Goal: Task Accomplishment & Management: Manage account settings

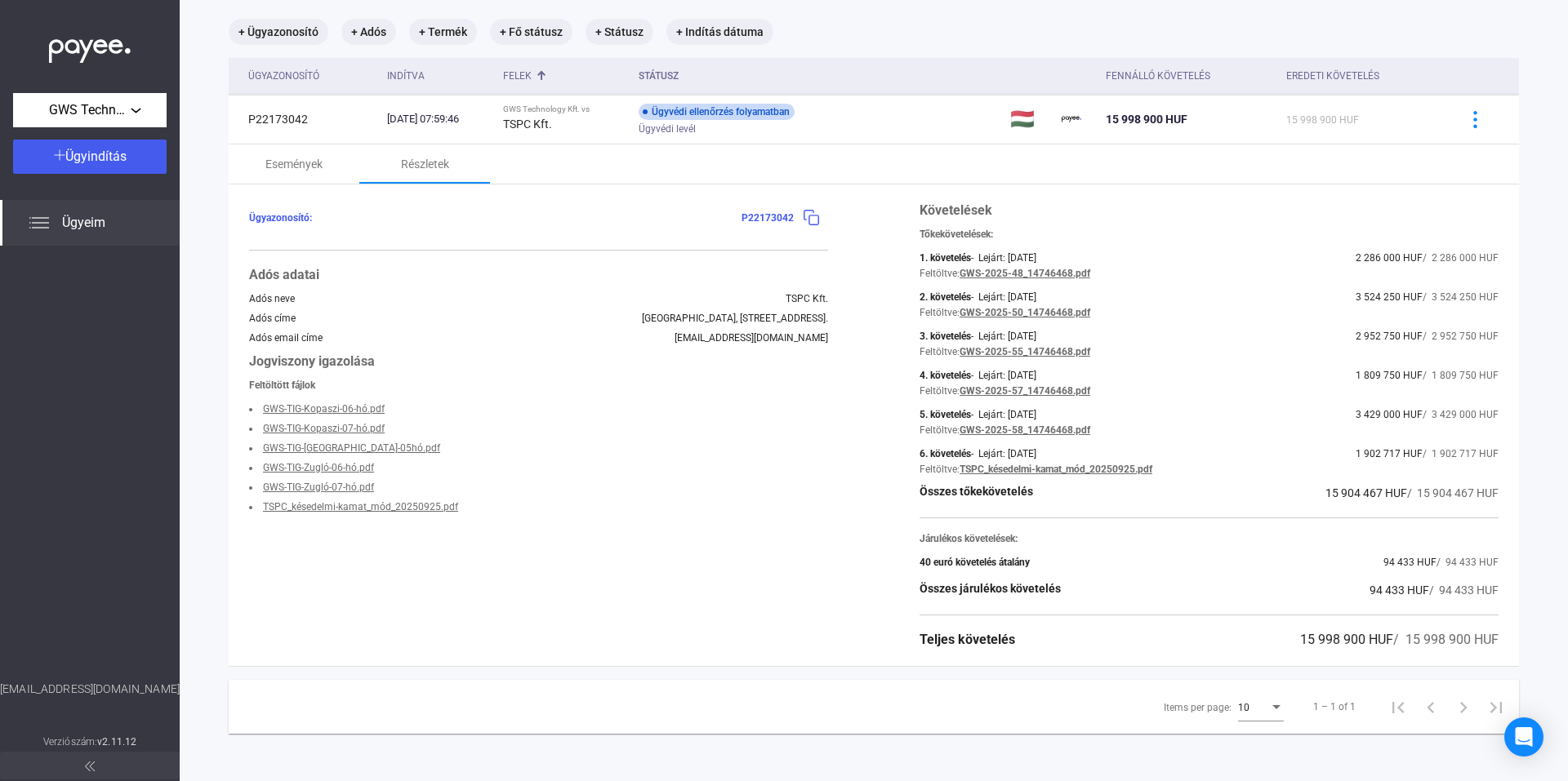
scroll to position [96, 0]
click at [985, 561] on div "40 euró követelés átalány" at bounding box center [974, 560] width 110 height 12
click at [1484, 557] on span "/ 94 433 HUF" at bounding box center [1467, 560] width 62 height 12
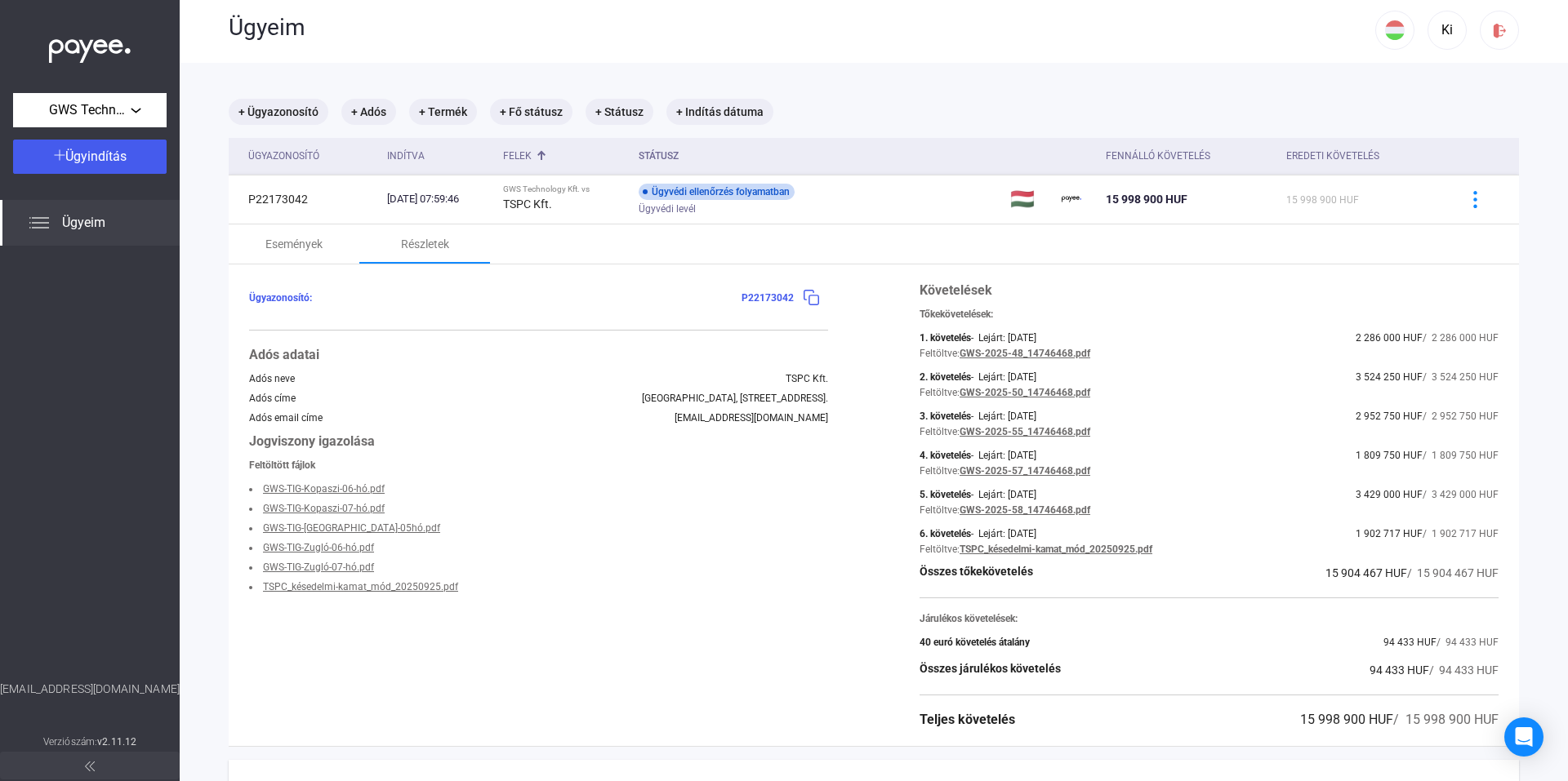
scroll to position [0, 0]
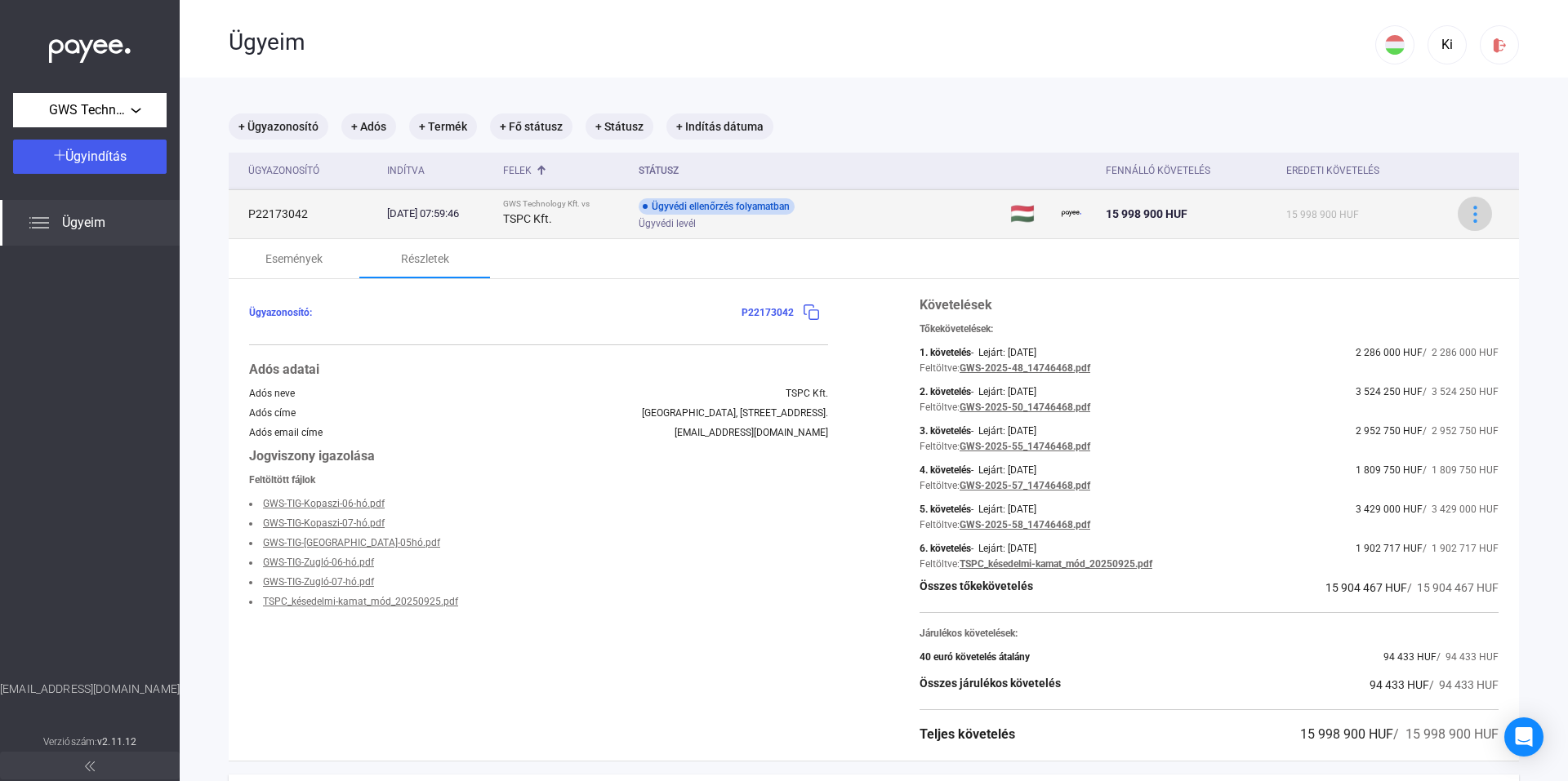
click at [1466, 211] on img at bounding box center [1474, 214] width 17 height 17
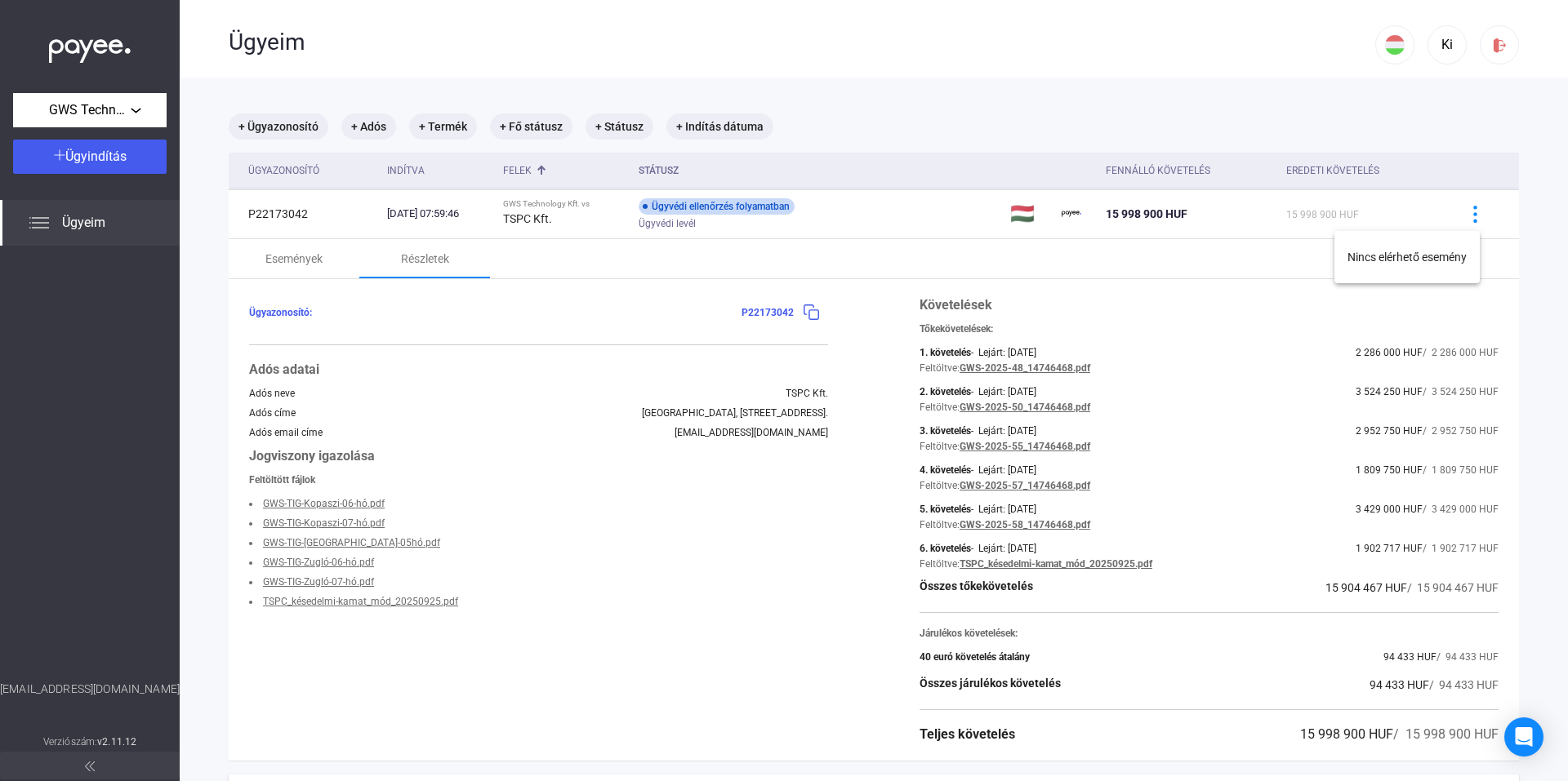
click at [498, 571] on div at bounding box center [784, 390] width 1568 height 781
click at [531, 166] on div "Felek" at bounding box center [517, 171] width 28 height 20
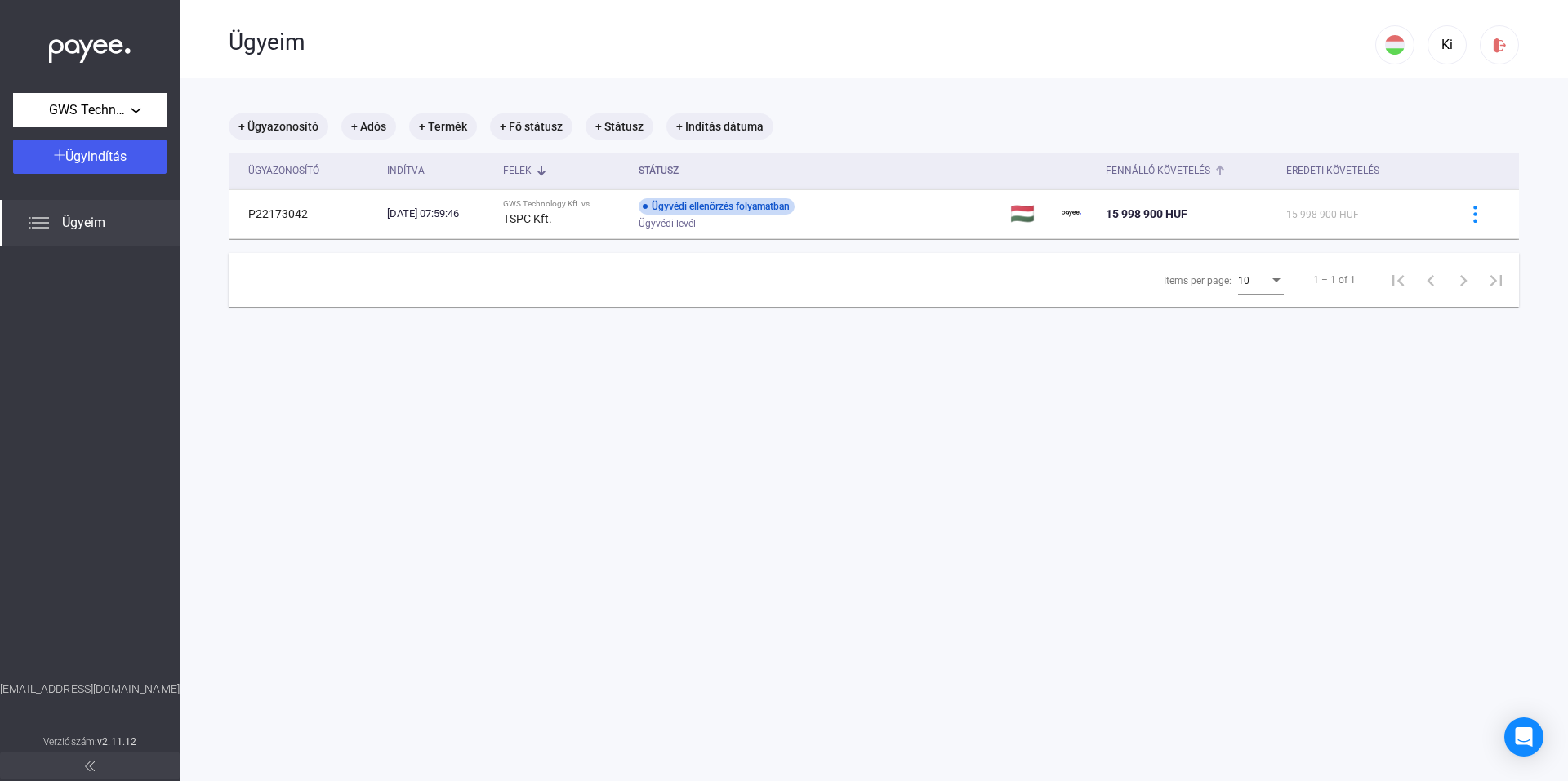
click at [1176, 171] on div "Fennálló követelés" at bounding box center [1157, 171] width 105 height 20
click at [1334, 172] on div "Eredeti követelés" at bounding box center [1332, 171] width 93 height 20
click at [299, 127] on mat-chip "+ Ügyazonosító" at bounding box center [278, 126] width 100 height 26
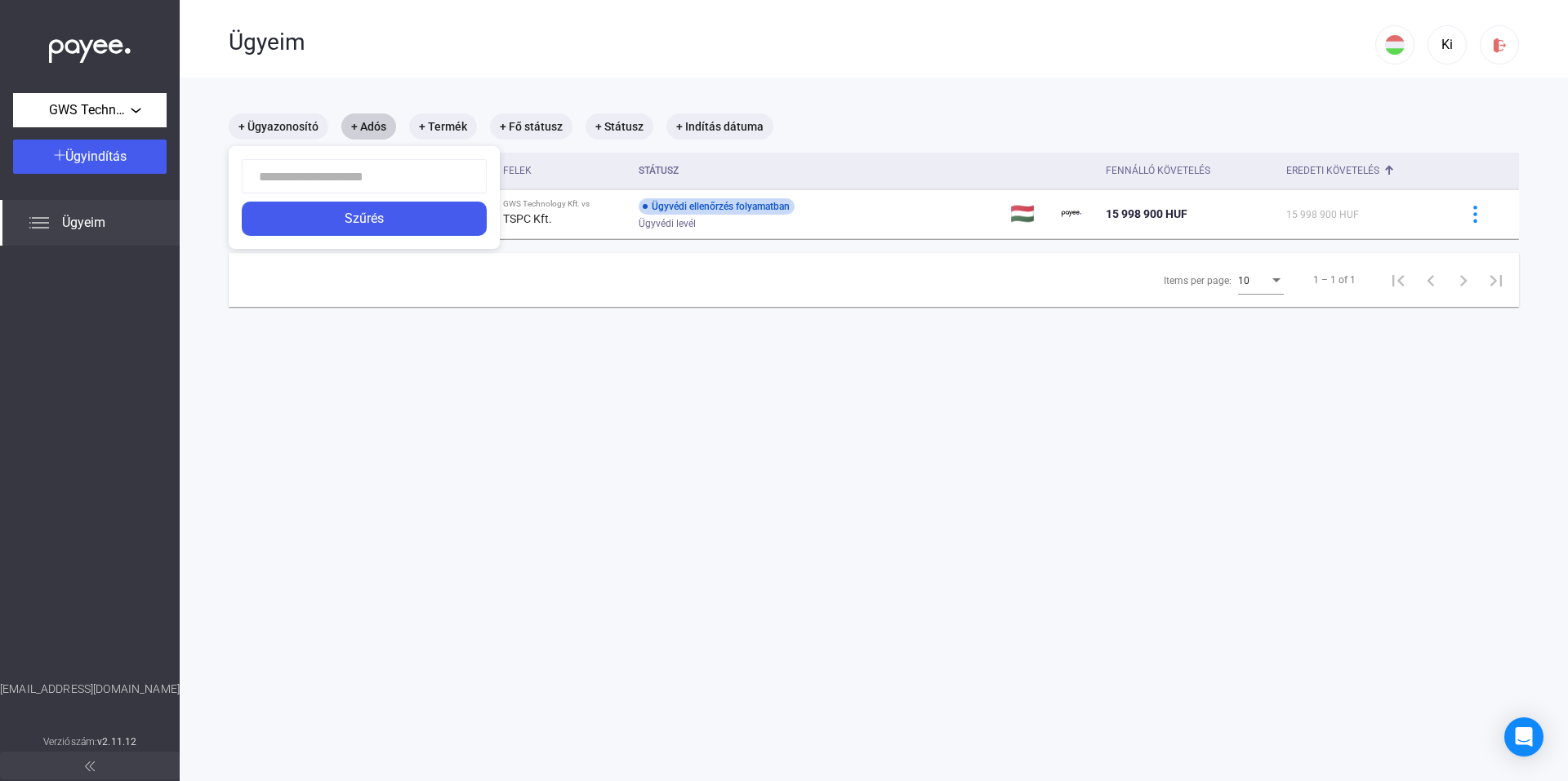
click at [365, 125] on div at bounding box center [784, 390] width 1568 height 781
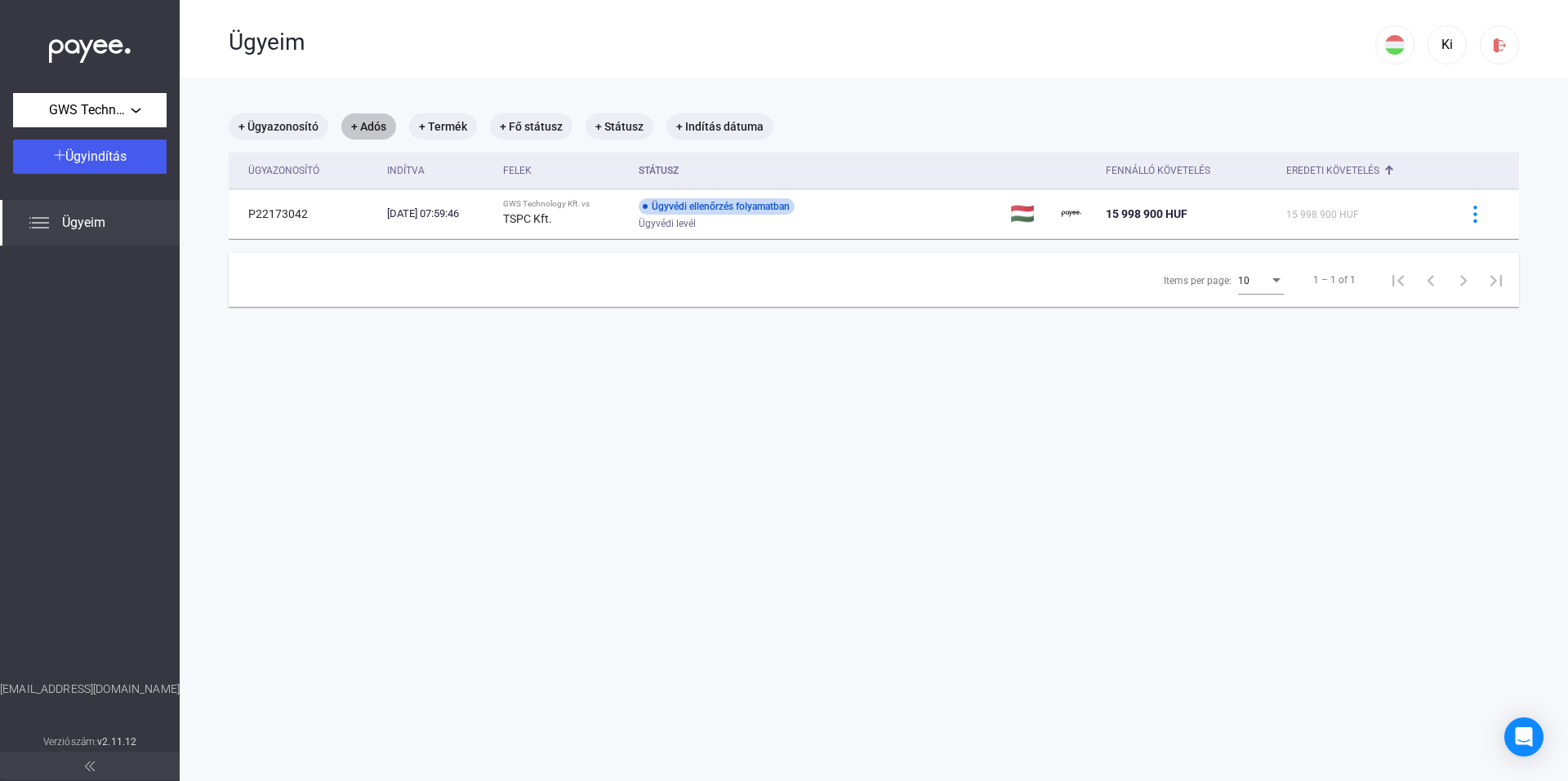
click at [365, 125] on mat-chip "+ Adós" at bounding box center [368, 126] width 55 height 26
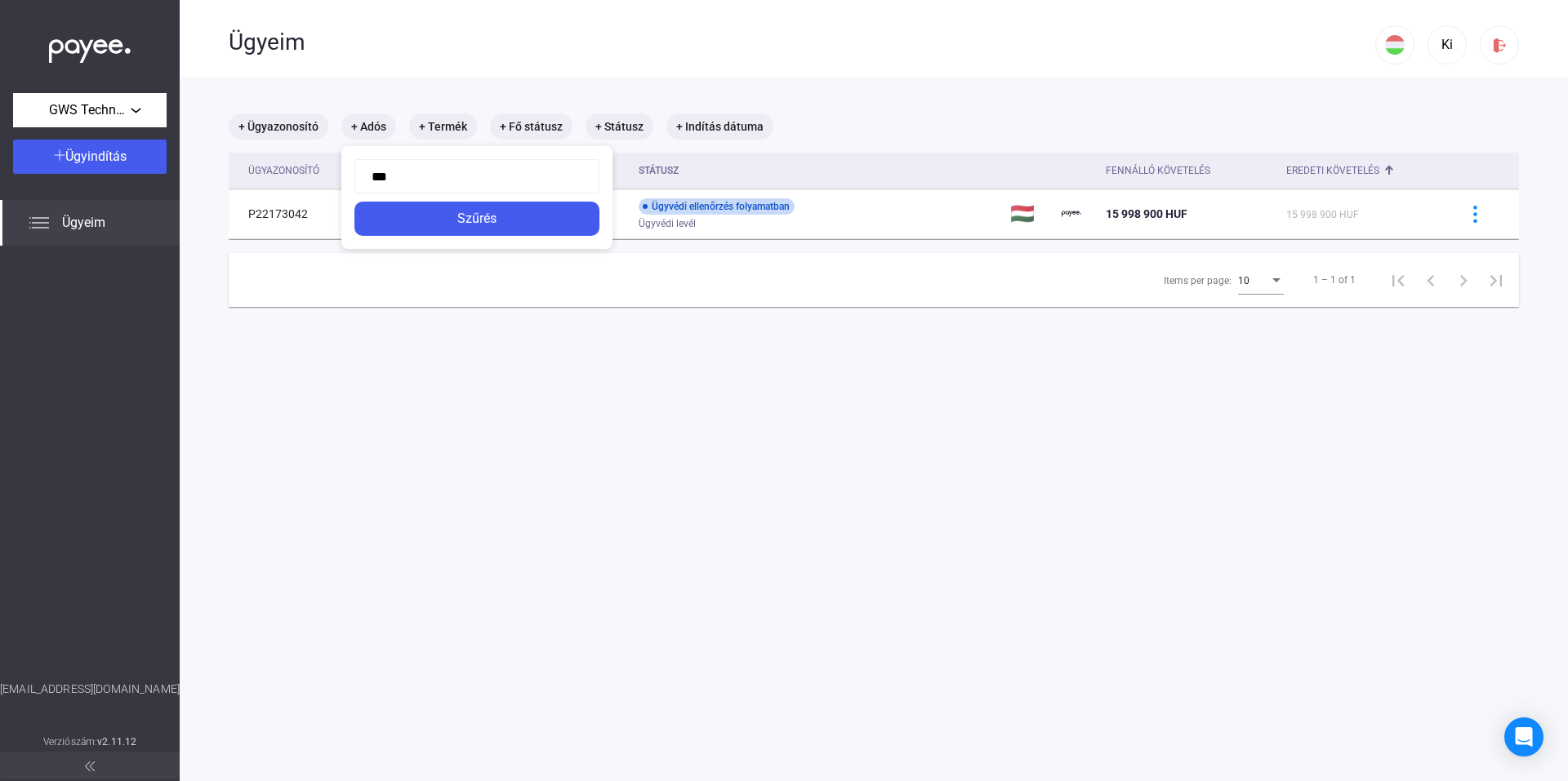
type input "****"
click button "Szűrés" at bounding box center [477, 219] width 245 height 35
